Goal: Task Accomplishment & Management: Complete application form

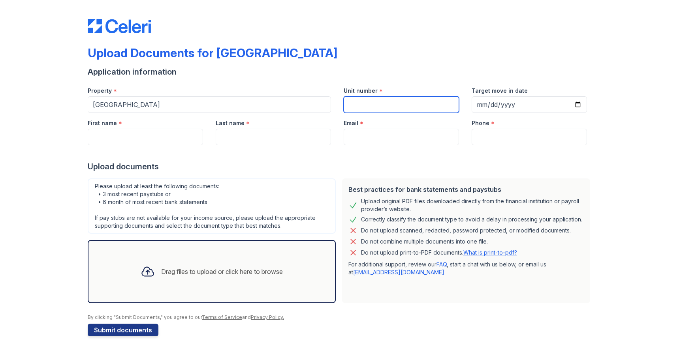
click at [367, 106] on input "Unit number" at bounding box center [400, 104] width 115 height 17
type input "2214"
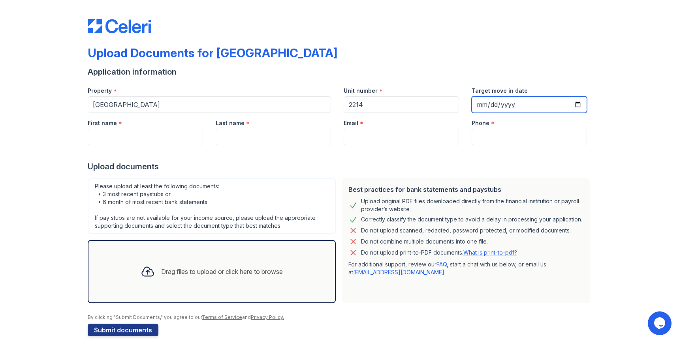
click at [577, 105] on input "Target move in date" at bounding box center [528, 104] width 115 height 17
click at [613, 98] on div "Upload Documents for [GEOGRAPHIC_DATA] Application information Property * [GEOG…" at bounding box center [340, 176] width 655 height 352
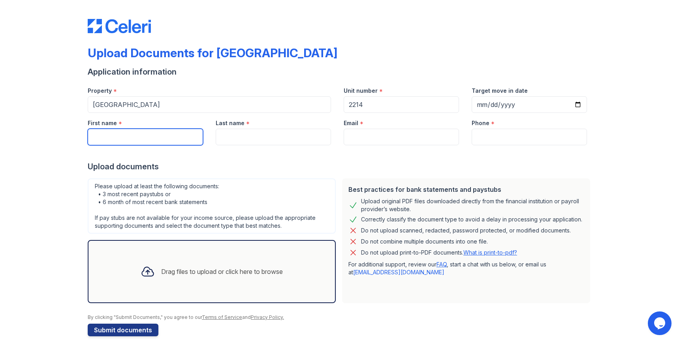
click at [163, 133] on input "First name" at bounding box center [145, 137] width 115 height 17
type input "[PERSON_NAME]"
type input "[EMAIL_ADDRESS][DOMAIN_NAME]"
type input "9802590467"
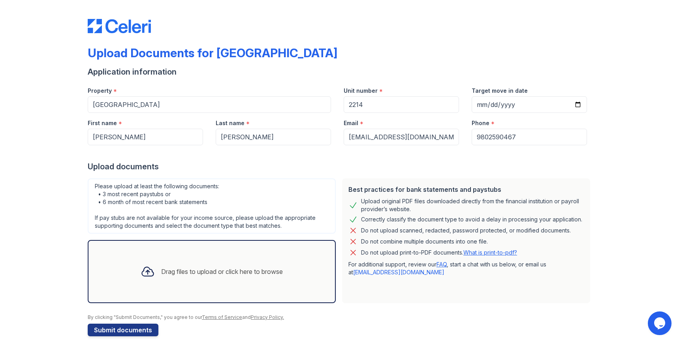
click at [200, 265] on div "Drag files to upload or click here to browse" at bounding box center [211, 271] width 155 height 27
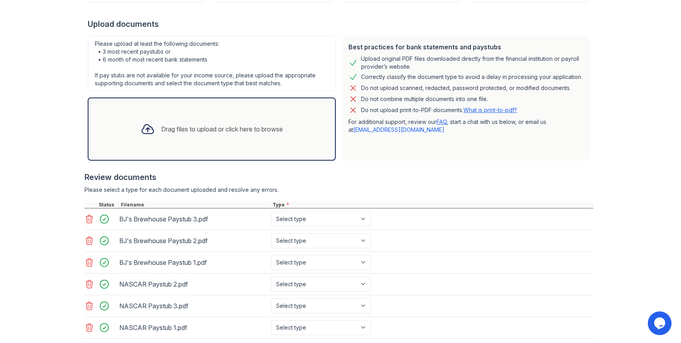
scroll to position [143, 0]
click at [359, 219] on select "Select type Paystub Bank Statement Offer Letter Tax Documents Benefit Award Let…" at bounding box center [321, 218] width 100 height 15
select select "paystub"
click at [271, 211] on select "Select type Paystub Bank Statement Offer Letter Tax Documents Benefit Award Let…" at bounding box center [321, 218] width 100 height 15
click at [359, 238] on select "Select type Paystub Bank Statement Offer Letter Tax Documents Benefit Award Let…" at bounding box center [321, 240] width 100 height 15
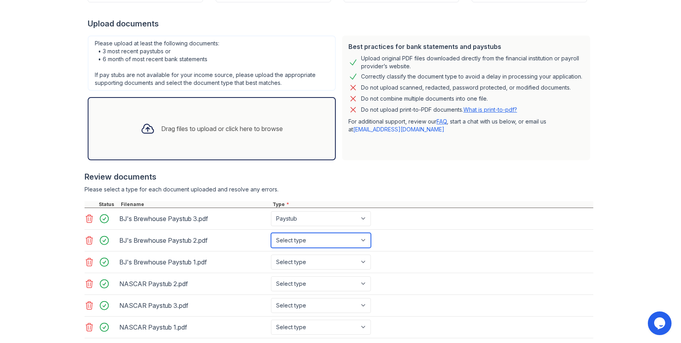
select select "paystub"
click at [271, 233] on select "Select type Paystub Bank Statement Offer Letter Tax Documents Benefit Award Let…" at bounding box center [321, 240] width 100 height 15
click at [365, 260] on select "Select type Paystub Bank Statement Offer Letter Tax Documents Benefit Award Let…" at bounding box center [321, 262] width 100 height 15
select select "paystub"
click at [271, 255] on select "Select type Paystub Bank Statement Offer Letter Tax Documents Benefit Award Let…" at bounding box center [321, 262] width 100 height 15
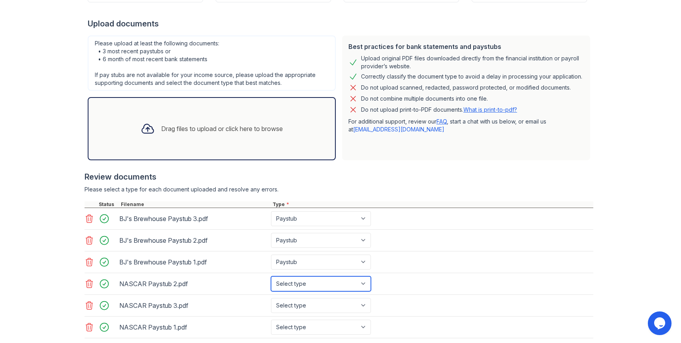
click at [355, 280] on select "Select type Paystub Bank Statement Offer Letter Tax Documents Benefit Award Let…" at bounding box center [321, 283] width 100 height 15
select select "paystub"
click at [271, 276] on select "Select type Paystub Bank Statement Offer Letter Tax Documents Benefit Award Let…" at bounding box center [321, 283] width 100 height 15
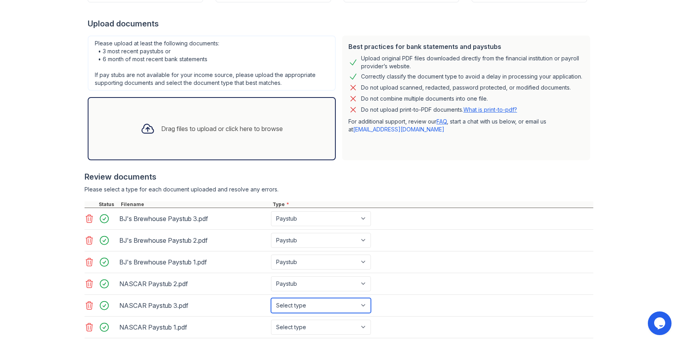
click at [368, 306] on select "Select type Paystub Bank Statement Offer Letter Tax Documents Benefit Award Let…" at bounding box center [321, 305] width 100 height 15
select select "paystub"
click at [271, 298] on select "Select type Paystub Bank Statement Offer Letter Tax Documents Benefit Award Let…" at bounding box center [321, 305] width 100 height 15
click at [357, 325] on select "Select type Paystub Bank Statement Offer Letter Tax Documents Benefit Award Let…" at bounding box center [321, 327] width 100 height 15
select select "paystub"
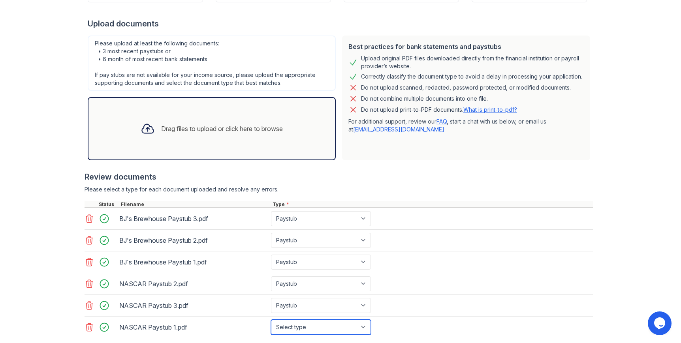
click at [271, 320] on select "Select type Paystub Bank Statement Offer Letter Tax Documents Benefit Award Let…" at bounding box center [321, 327] width 100 height 15
click at [481, 112] on link "What is print-to-pdf?" at bounding box center [490, 109] width 54 height 7
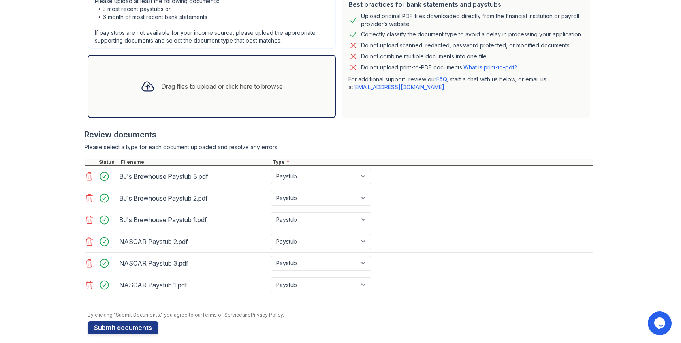
scroll to position [192, 0]
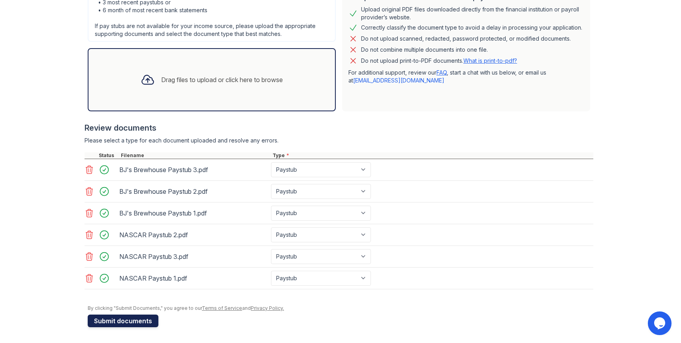
click at [132, 321] on button "Submit documents" at bounding box center [123, 321] width 71 height 13
